Goal: Navigation & Orientation: Find specific page/section

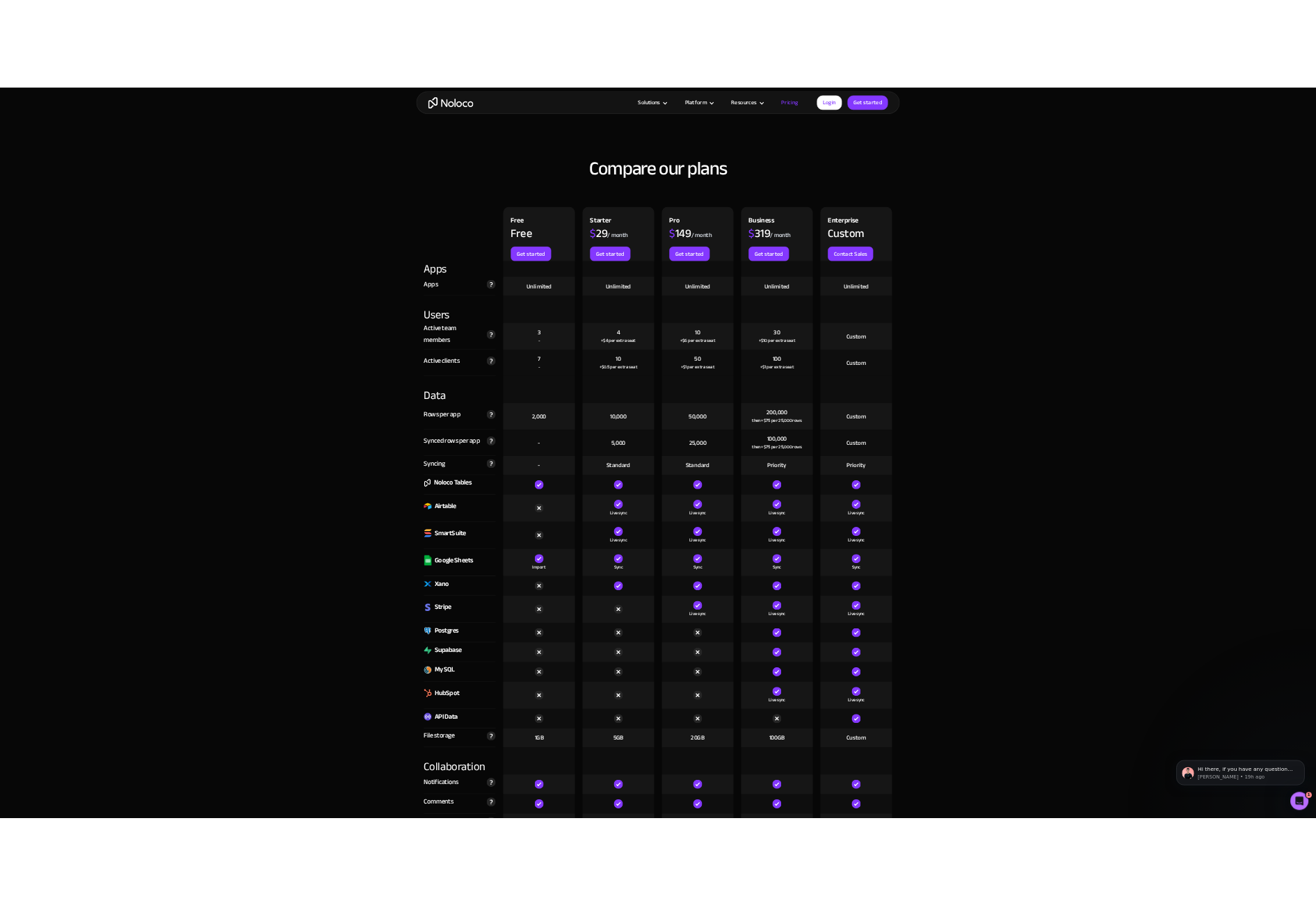
scroll to position [1364, 0]
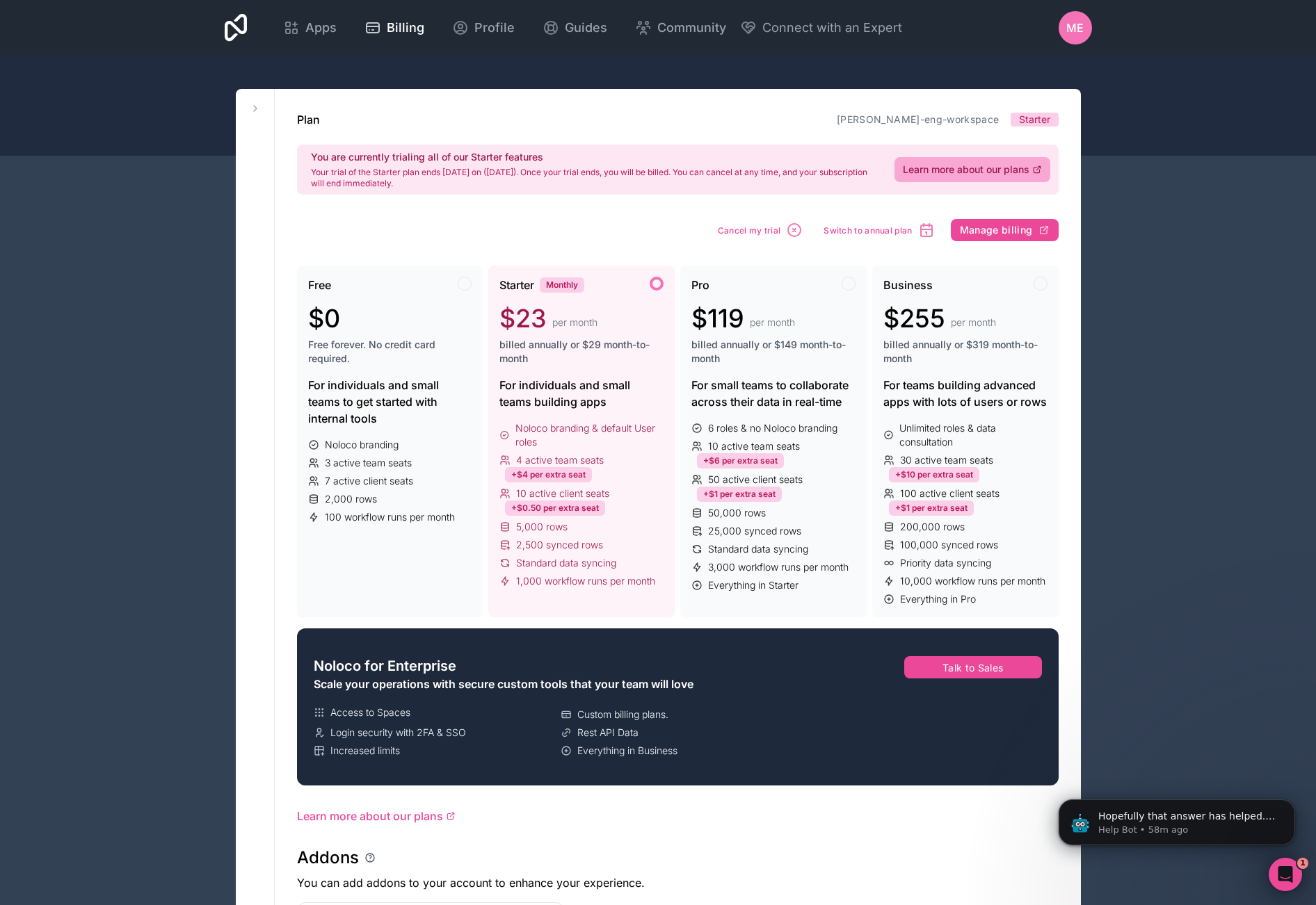
click at [1218, 205] on div "Apps Billing Profile Guides Community Connect with an Expert ME Billing Profile…" at bounding box center [658, 836] width 1316 height 1672
click at [1185, 177] on div "Apps Billing Profile Guides Community Connect with an Expert ME Billing Profile…" at bounding box center [658, 836] width 1316 height 1672
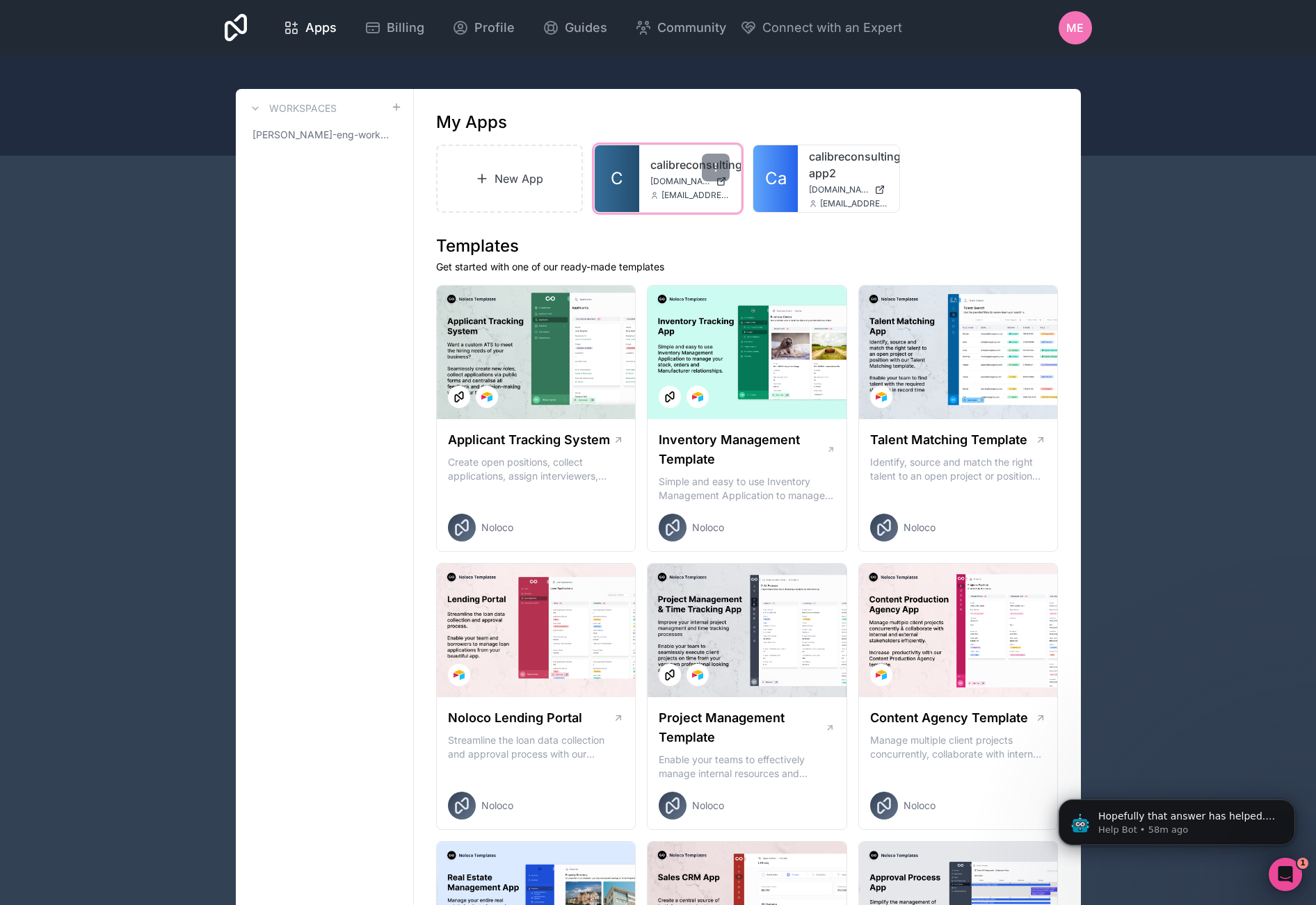
click at [650, 175] on div "calibreconsulting [DOMAIN_NAME] [EMAIL_ADDRESS][DOMAIN_NAME]" at bounding box center [690, 179] width 101 height 67
click at [680, 172] on link "calibreconsulting" at bounding box center [690, 165] width 80 height 16
